Goal: Task Accomplishment & Management: Use online tool/utility

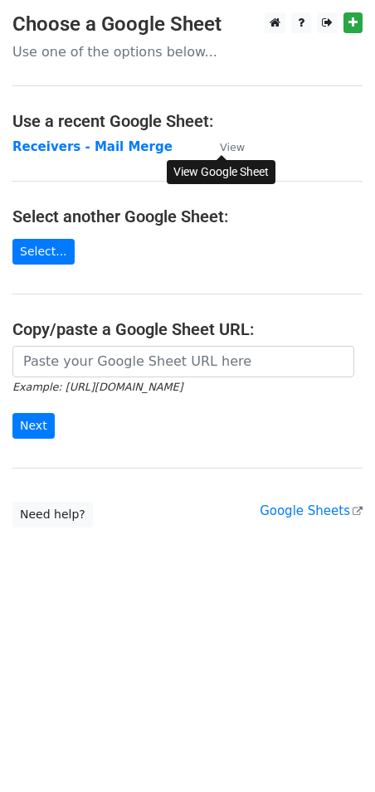
click at [233, 148] on small "View" at bounding box center [232, 147] width 25 height 12
click at [91, 51] on p "Use one of the options below..." at bounding box center [187, 51] width 350 height 17
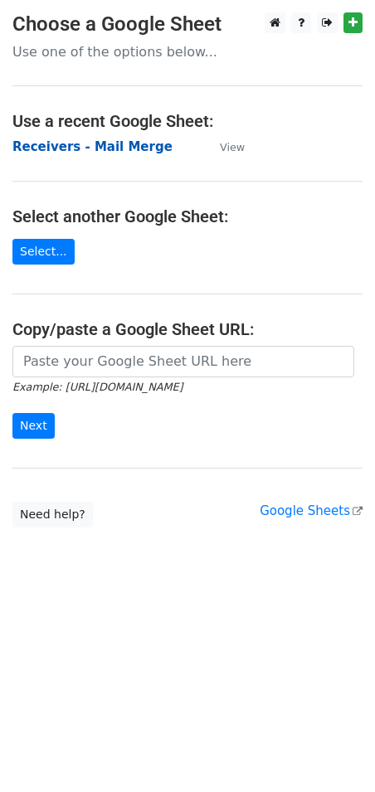
click at [71, 149] on strong "Receivers - Mail Merge" at bounding box center [92, 146] width 160 height 15
click at [80, 146] on strong "Receivers - Mail Merge" at bounding box center [92, 146] width 160 height 15
click at [89, 143] on strong "Receivers - Mail Merge" at bounding box center [92, 146] width 160 height 15
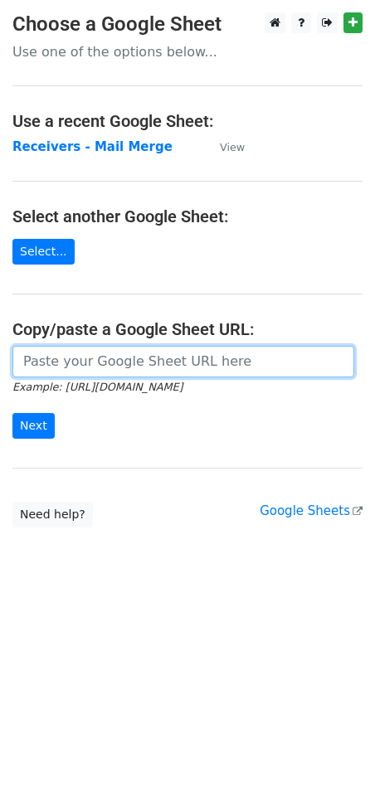
click at [88, 367] on input "url" at bounding box center [183, 362] width 342 height 32
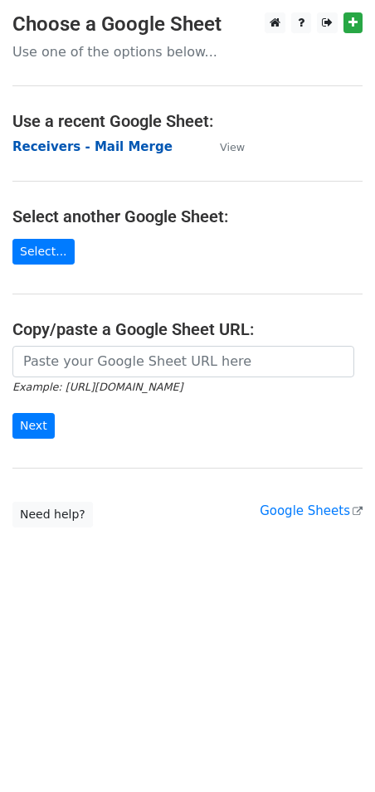
click at [42, 151] on strong "Receivers - Mail Merge" at bounding box center [92, 146] width 160 height 15
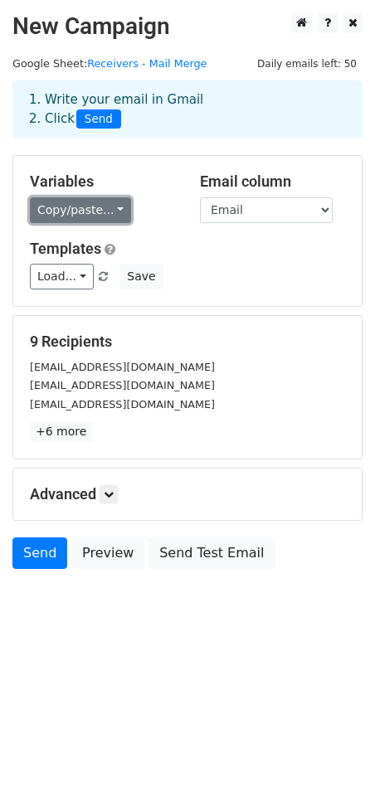
click at [76, 210] on link "Copy/paste..." at bounding box center [80, 210] width 101 height 26
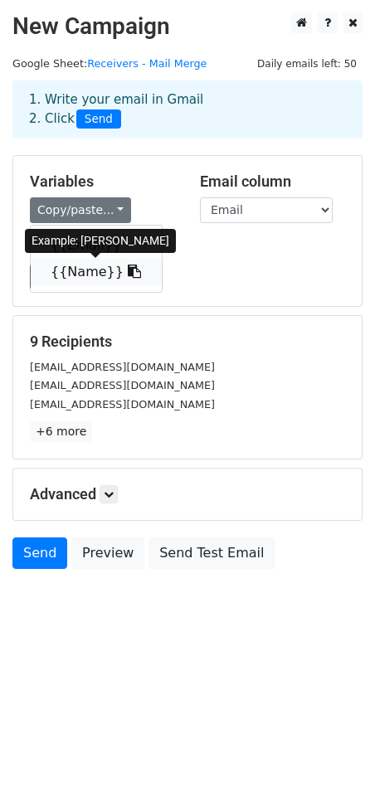
click at [150, 271] on link "{{Name}}" at bounding box center [96, 272] width 131 height 27
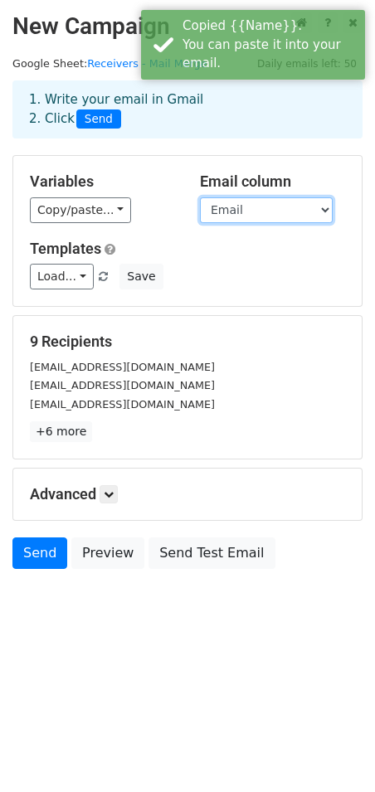
click at [249, 216] on select "Email Name" at bounding box center [266, 210] width 133 height 26
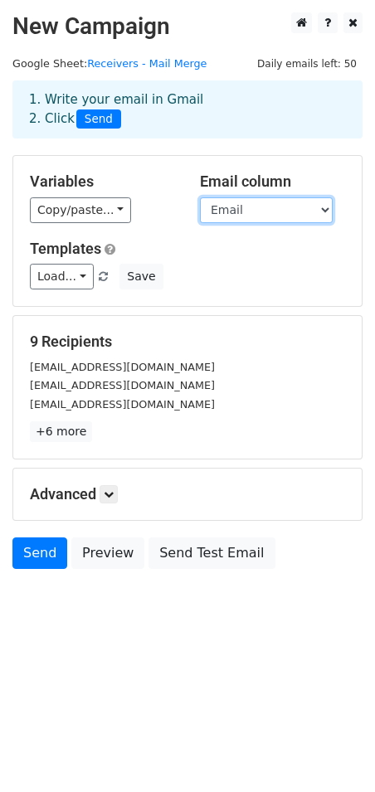
click at [200, 197] on select "Email Name" at bounding box center [266, 210] width 133 height 26
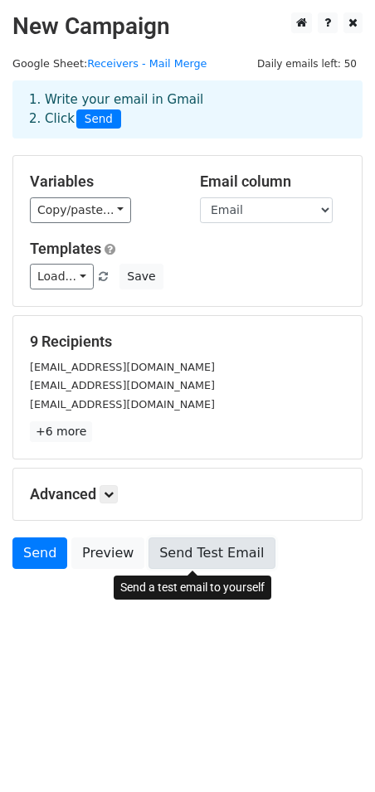
click at [200, 553] on link "Send Test Email" at bounding box center [211, 553] width 126 height 32
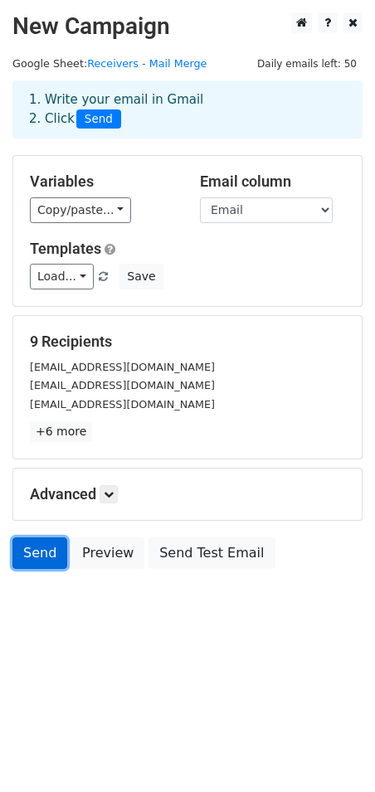
click at [34, 556] on link "Send" at bounding box center [39, 553] width 55 height 32
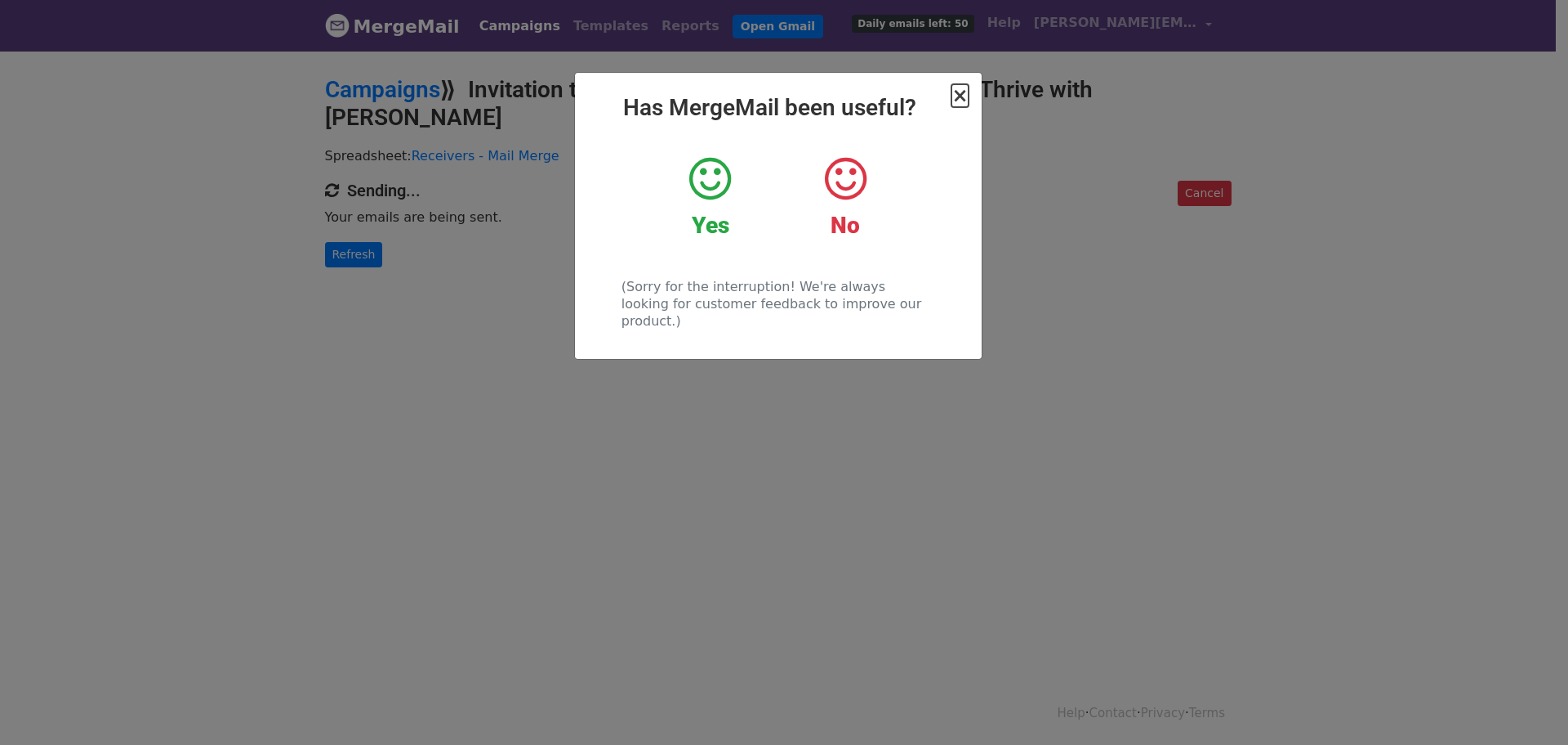
click at [958, 99] on span "×" at bounding box center [959, 95] width 17 height 23
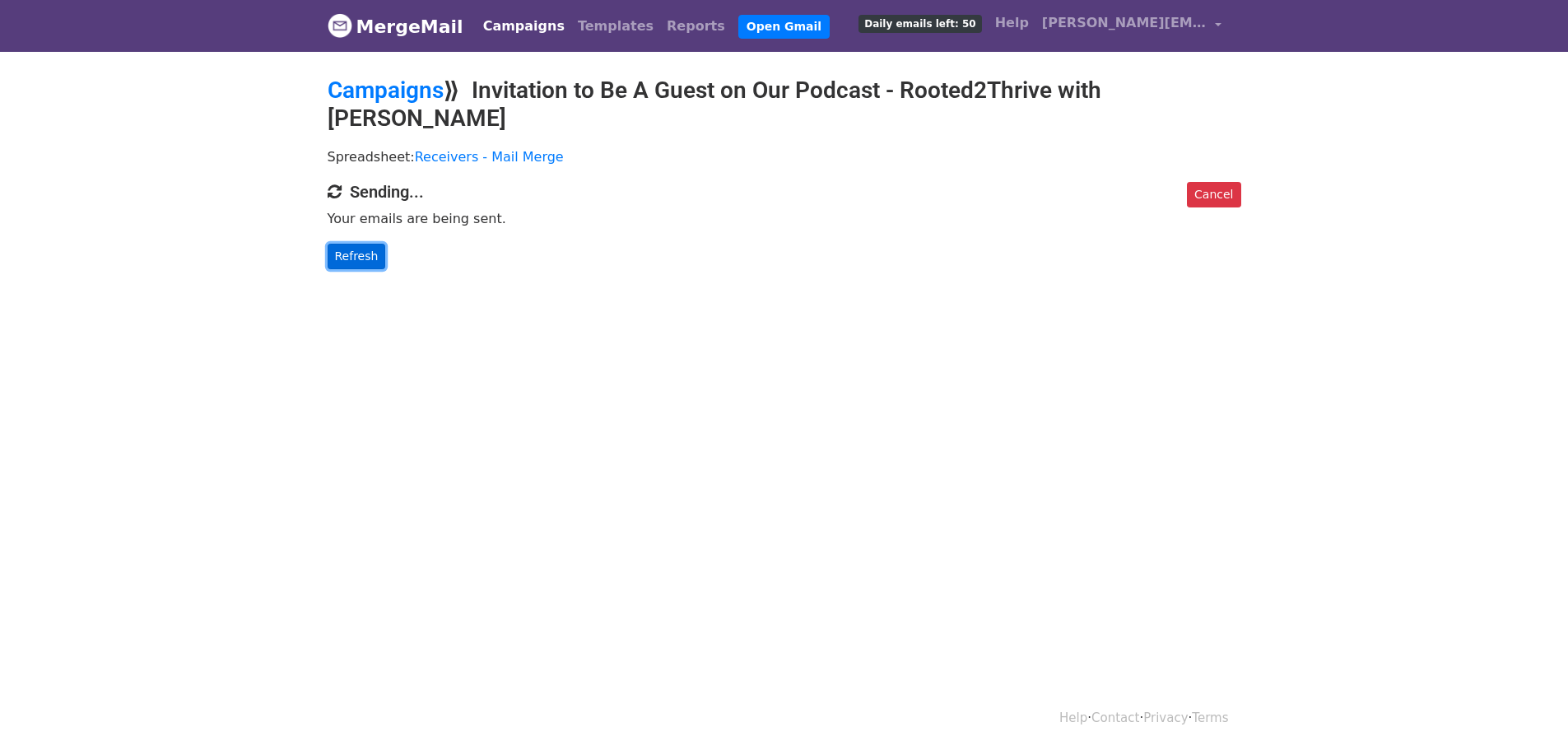
click at [368, 243] on link "Refresh" at bounding box center [356, 256] width 59 height 26
